Goal: Task Accomplishment & Management: Complete application form

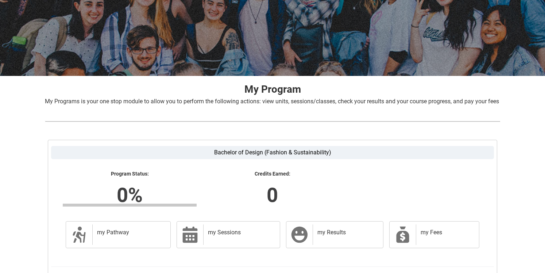
scroll to position [115, 0]
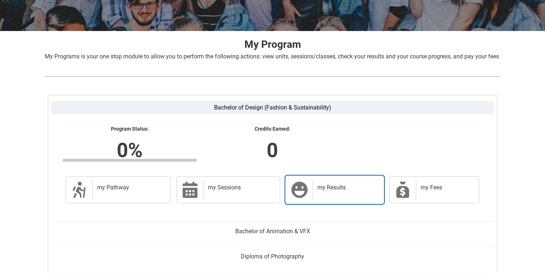
click at [342, 191] on h2 "my Results" at bounding box center [346, 187] width 58 height 7
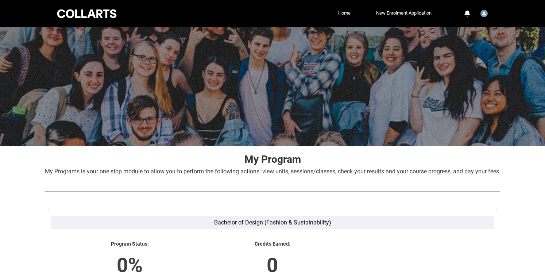
scroll to position [184, 0]
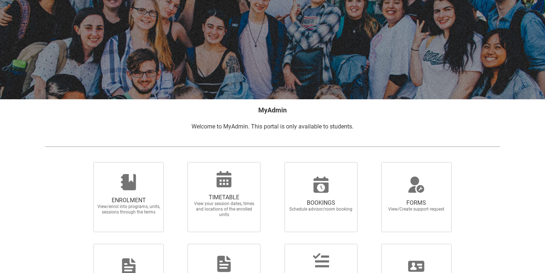
scroll to position [123, 0]
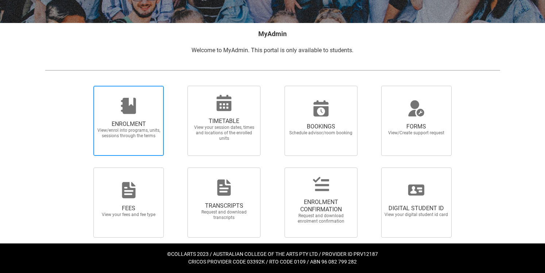
click at [127, 129] on span "View/enrol into programs, units, sessions through the terms" at bounding box center [129, 133] width 64 height 11
click at [85, 86] on input "ENROLMENT View/enrol into programs, units, sessions through the terms" at bounding box center [84, 85] width 0 height 0
radio input "true"
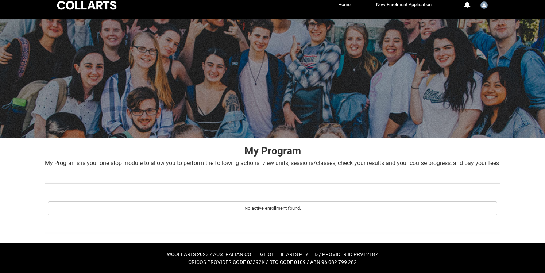
scroll to position [17, 0]
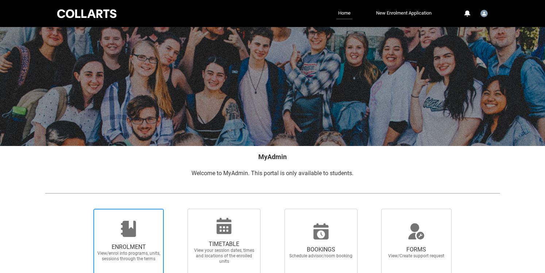
click at [133, 231] on icon at bounding box center [128, 229] width 15 height 16
click at [85, 209] on input "ENROLMENT View/enrol into programs, units, sessions through the terms" at bounding box center [84, 208] width 0 height 0
radio input "true"
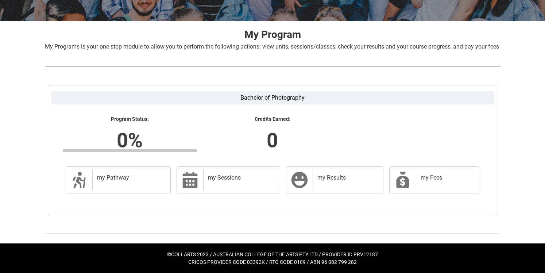
scroll to position [134, 0]
click at [336, 182] on div "my Results" at bounding box center [346, 180] width 67 height 20
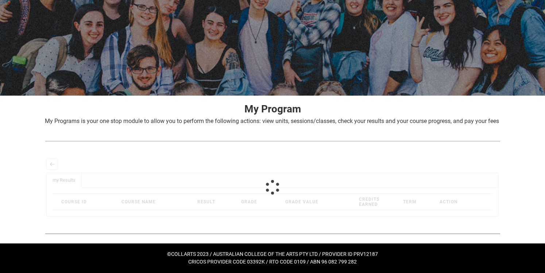
scroll to position [59, 0]
click at [50, 165] on lightning-primitive-icon "button" at bounding box center [52, 163] width 5 height 5
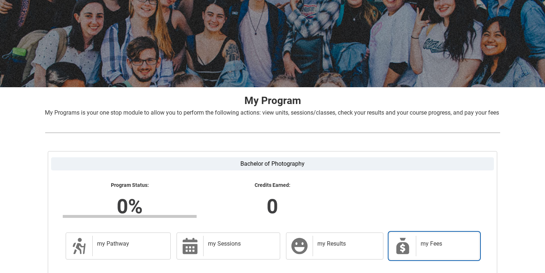
click at [429, 247] on h2 "my Fees" at bounding box center [446, 243] width 51 height 7
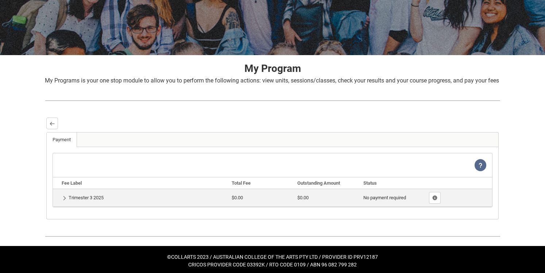
scroll to position [94, 0]
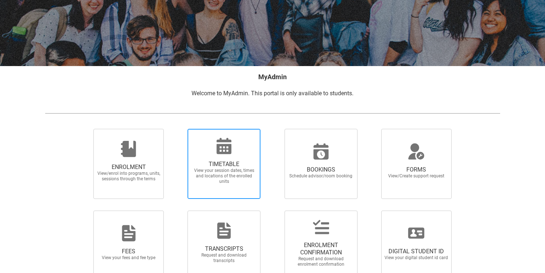
scroll to position [123, 0]
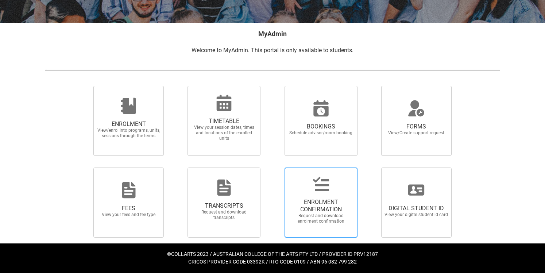
click at [301, 201] on span "ENROLMENT CONFIRMATION" at bounding box center [321, 205] width 64 height 15
click at [275, 167] on input "ENROLMENT CONFIRMATION Request and download enrolment confirmation" at bounding box center [275, 167] width 0 height 0
radio input "true"
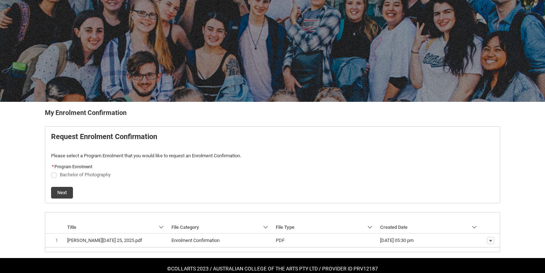
scroll to position [59, 0]
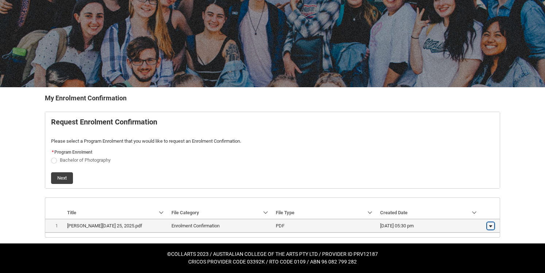
click at [490, 224] on lightning-primitive-icon "button" at bounding box center [491, 225] width 4 height 5
click at [474, 224] on span "Download" at bounding box center [474, 224] width 20 height 7
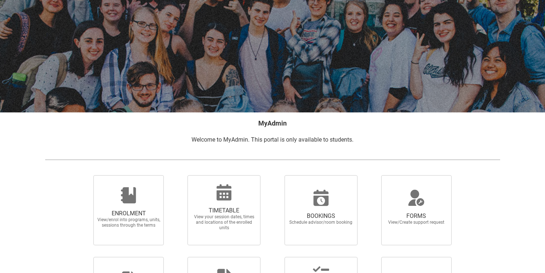
scroll to position [123, 0]
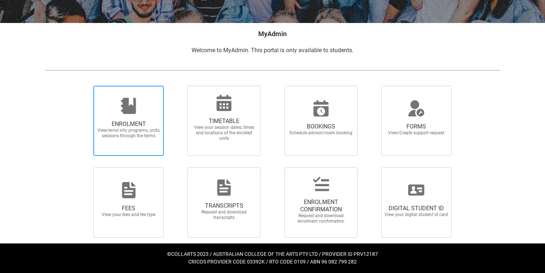
click at [139, 126] on span "ENROLMENT" at bounding box center [129, 123] width 64 height 7
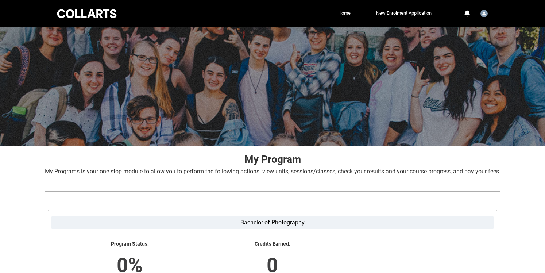
click at [3, 73] on div at bounding box center [272, 86] width 545 height 119
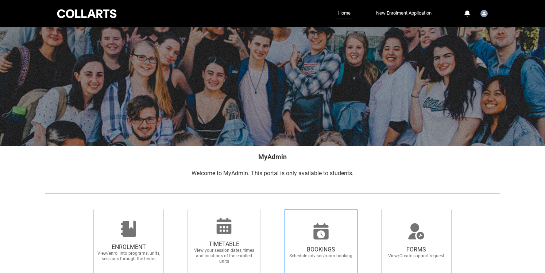
scroll to position [123, 0]
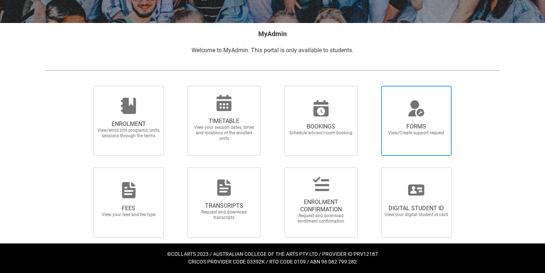
click at [395, 119] on span "FORMS View/Create support request" at bounding box center [416, 129] width 70 height 24
click at [373, 86] on input "FORMS View/Create support request" at bounding box center [372, 85] width 0 height 0
radio input "true"
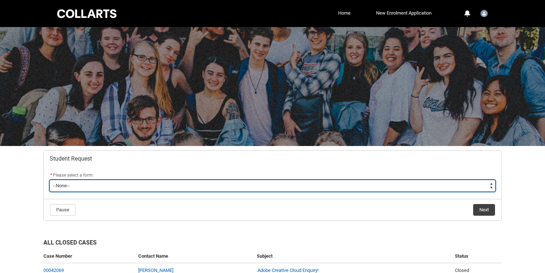
click at [134, 181] on select "--None-- Academic Transcript Application to Appeal Assignment Extension Change …" at bounding box center [273, 186] width 446 height 12
type lightning-select "Change_of_Legal_Name_Choice"
select select "Change_of_Legal_Name_Choice"
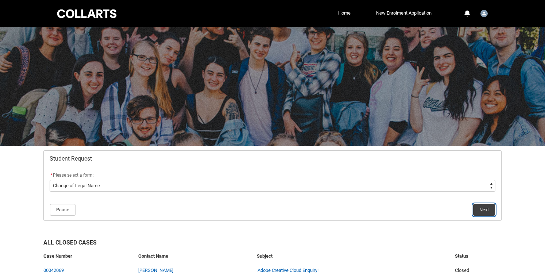
click at [483, 208] on button "Next" at bounding box center [484, 210] width 22 height 12
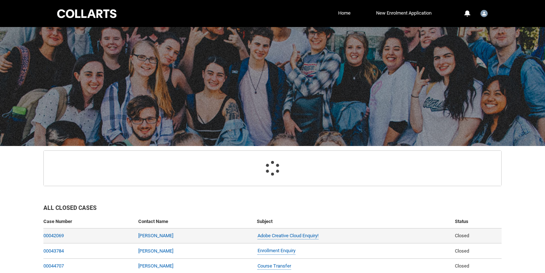
scroll to position [78, 0]
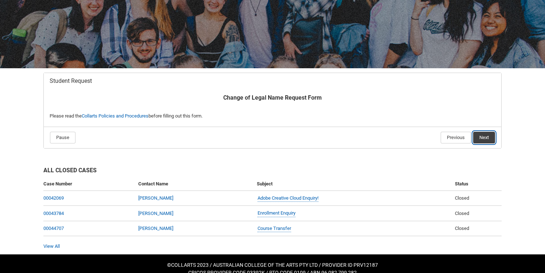
click at [484, 136] on button "Next" at bounding box center [484, 138] width 22 height 12
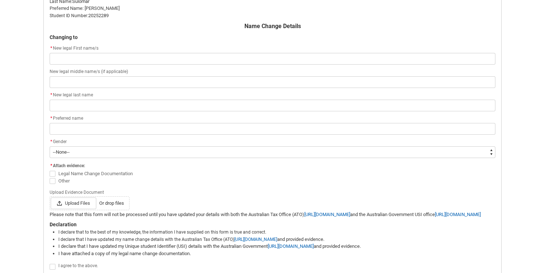
scroll to position [313, 0]
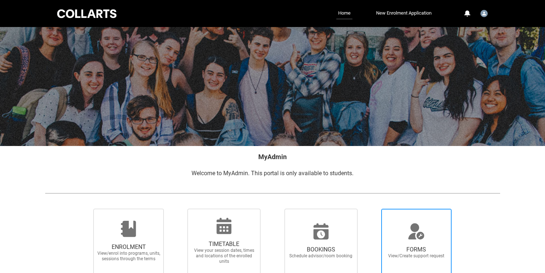
click at [404, 245] on span "FORMS View/Create support request" at bounding box center [416, 252] width 70 height 24
click at [373, 209] on input "FORMS View/Create support request" at bounding box center [372, 208] width 0 height 0
radio input "true"
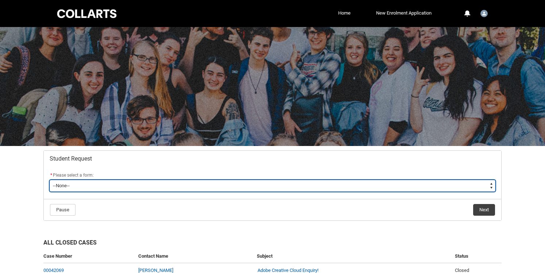
click at [302, 191] on select "--None-- Academic Transcript Application to Appeal Assignment Extension Change …" at bounding box center [273, 186] width 446 height 12
click at [490, 186] on select "--None-- Academic Transcript Application to Appeal Assignment Extension Change …" at bounding box center [273, 186] width 446 height 12
click at [491, 186] on select "--None-- Academic Transcript Application to Appeal Assignment Extension Change …" at bounding box center [273, 186] width 446 height 12
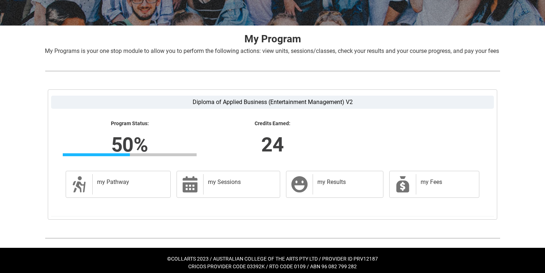
scroll to position [123, 0]
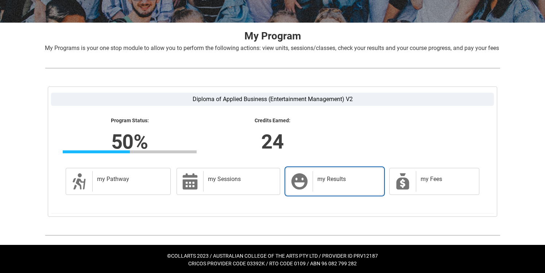
click at [328, 183] on h2 "my Results" at bounding box center [346, 178] width 58 height 7
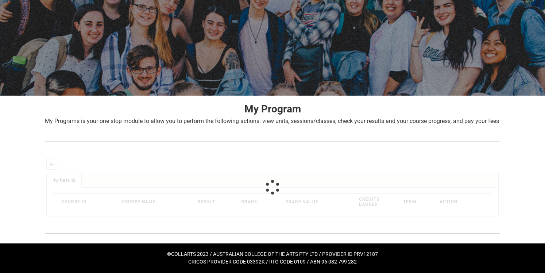
scroll to position [59, 0]
